Goal: Task Accomplishment & Management: Complete application form

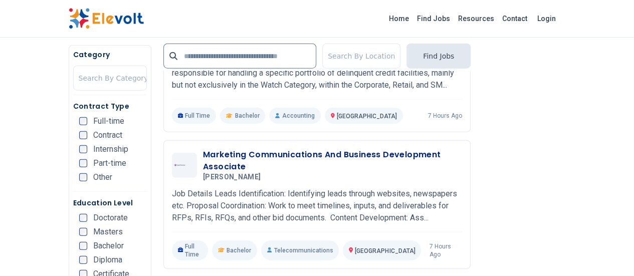
scroll to position [1259, 0]
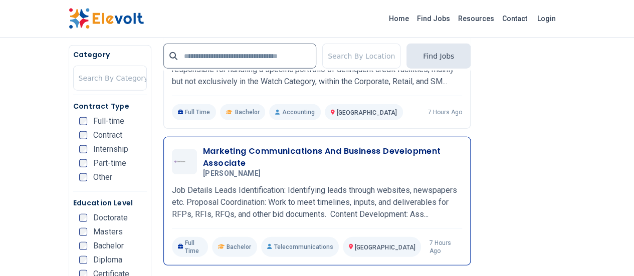
click at [259, 145] on div "Marketing Communications And Business Development Associate [PERSON_NAME] [DATE…" at bounding box center [317, 161] width 290 height 33
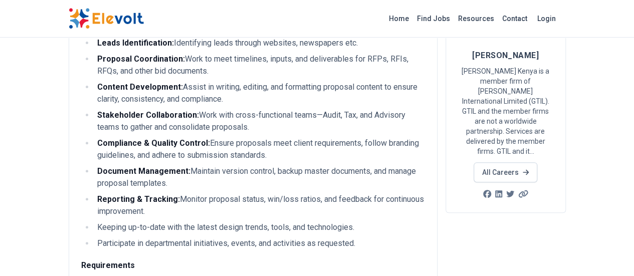
scroll to position [49, 0]
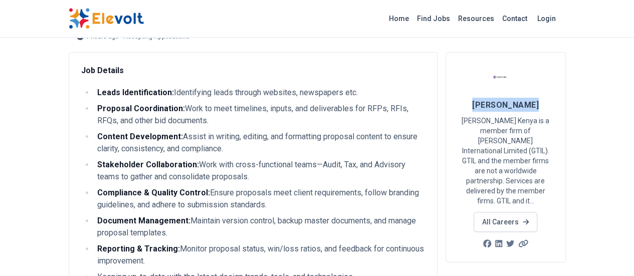
drag, startPoint x: 525, startPoint y: 106, endPoint x: 584, endPoint y: 111, distance: 58.4
click at [553, 111] on h4 "[PERSON_NAME]" at bounding box center [505, 105] width 95 height 14
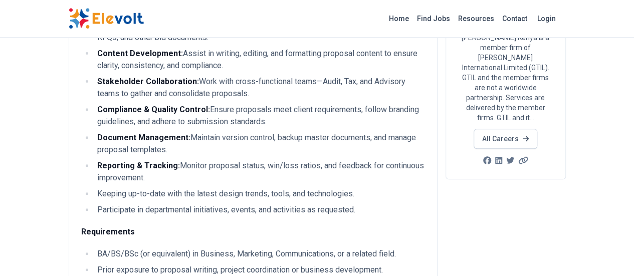
scroll to position [373, 0]
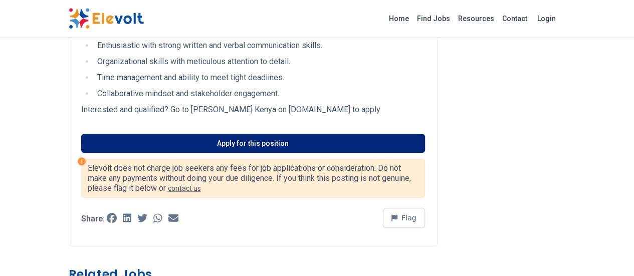
click at [214, 134] on link "Apply for this position" at bounding box center [253, 143] width 344 height 19
